Goal: Navigation & Orientation: Find specific page/section

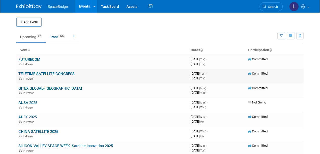
click at [33, 73] on link "TELETIME SATELLITE CONGRESS" at bounding box center [46, 74] width 56 height 5
click at [90, 110] on td "AUSA 2025 In-Person" at bounding box center [102, 105] width 172 height 14
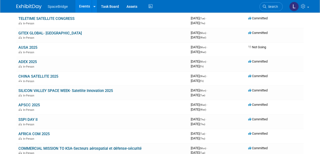
scroll to position [54, 0]
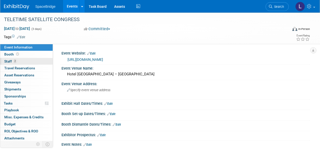
click at [8, 61] on span "Staff 2" at bounding box center [10, 61] width 13 height 4
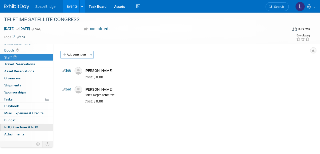
scroll to position [7, 0]
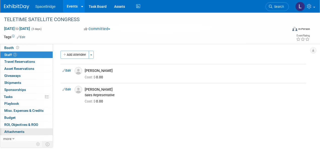
click at [19, 130] on span "Attachments 0" at bounding box center [14, 132] width 20 height 4
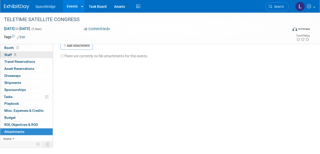
scroll to position [17, 0]
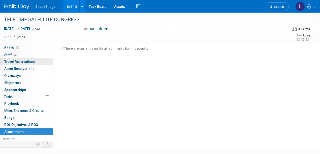
click at [21, 61] on span "Travel Reservations 0" at bounding box center [19, 62] width 31 height 4
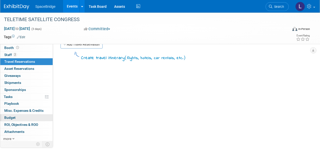
scroll to position [50, 0]
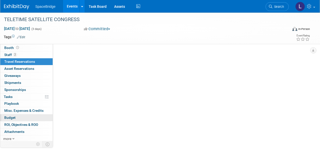
click at [11, 116] on span "Budget" at bounding box center [9, 118] width 11 height 4
